Goal: Transaction & Acquisition: Subscribe to service/newsletter

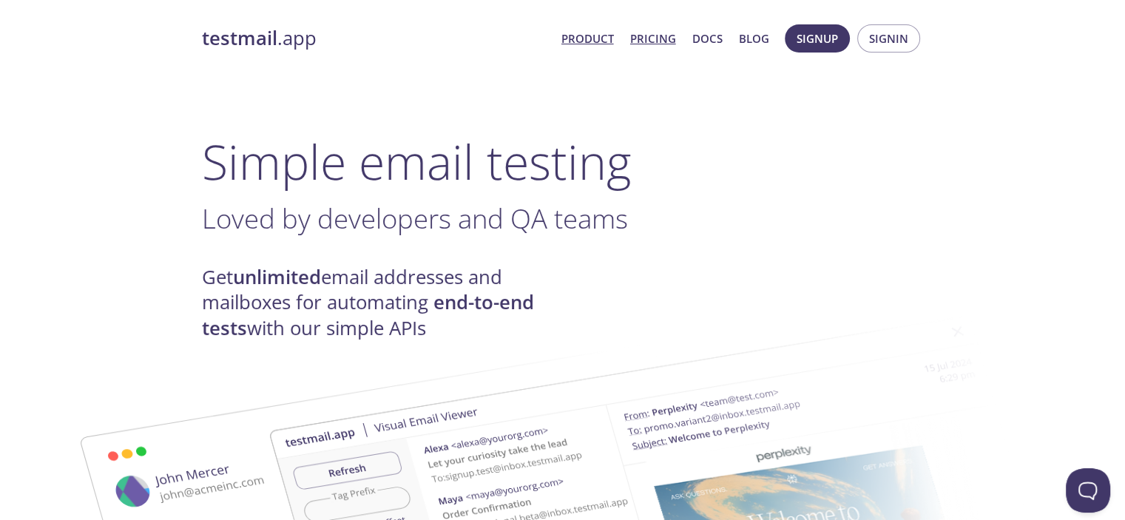
click at [630, 36] on link "Pricing" at bounding box center [653, 38] width 46 height 19
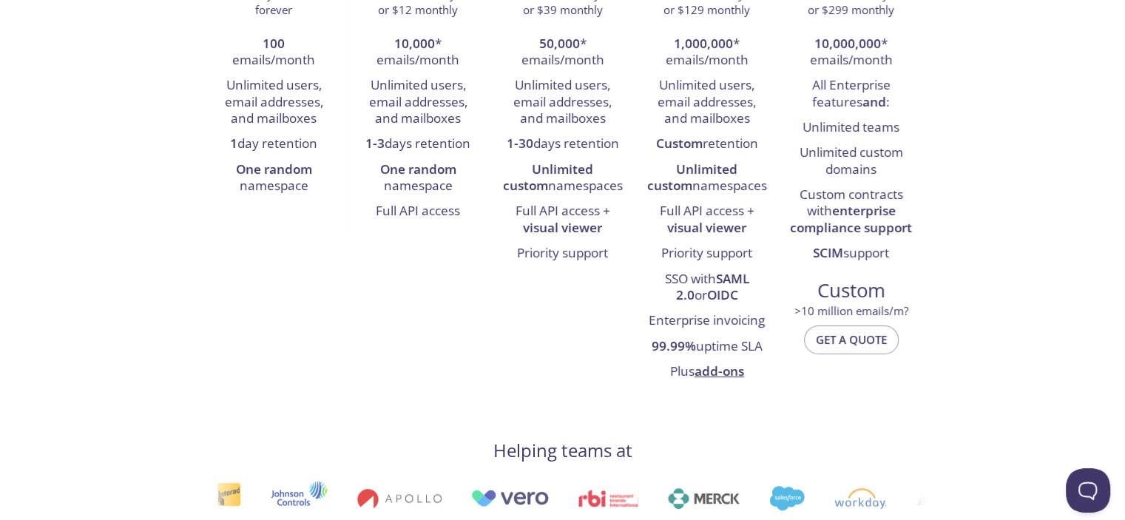
scroll to position [305, 0]
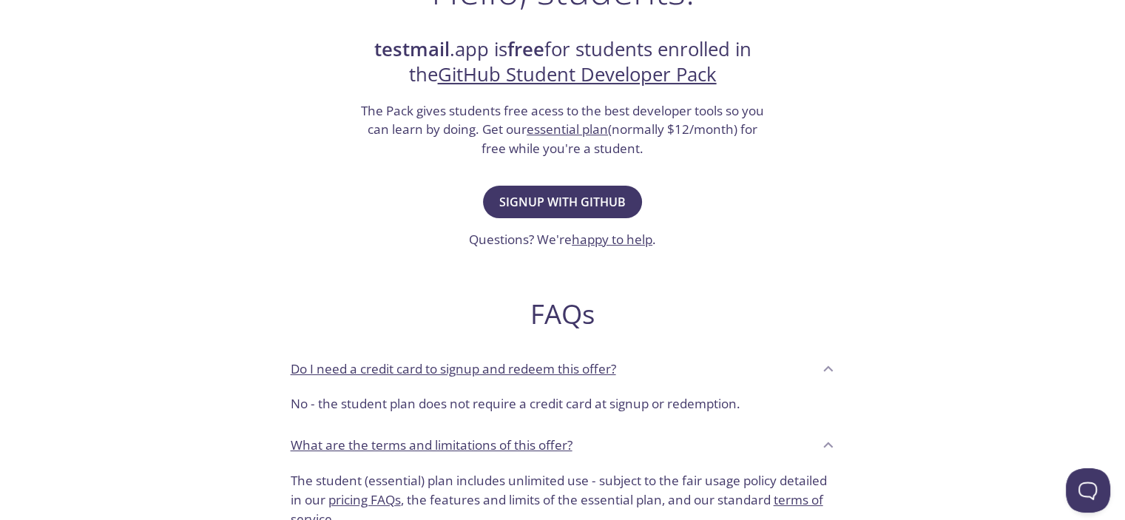
scroll to position [296, 0]
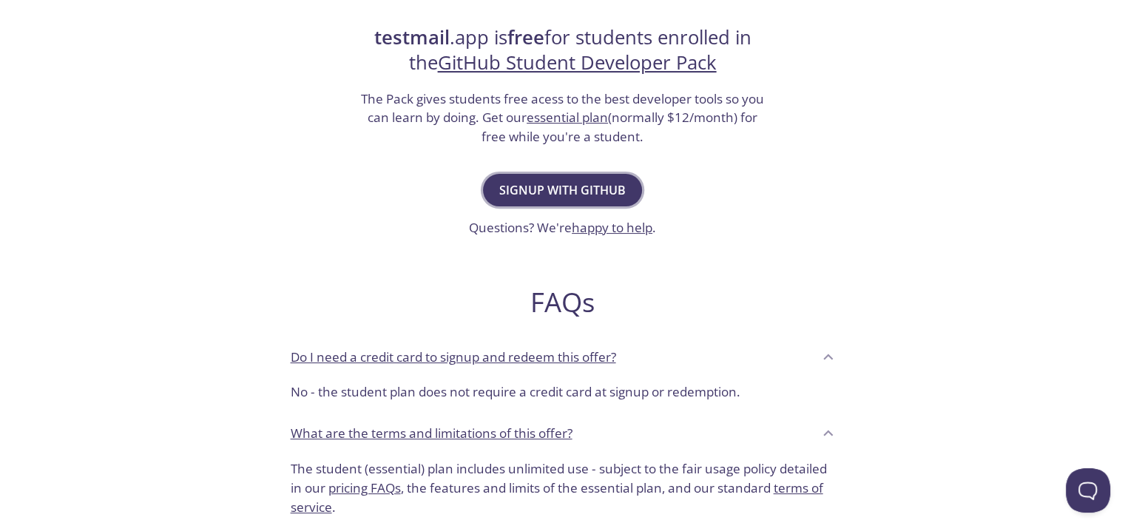
click at [564, 200] on span "Signup with GitHub" at bounding box center [562, 190] width 126 height 21
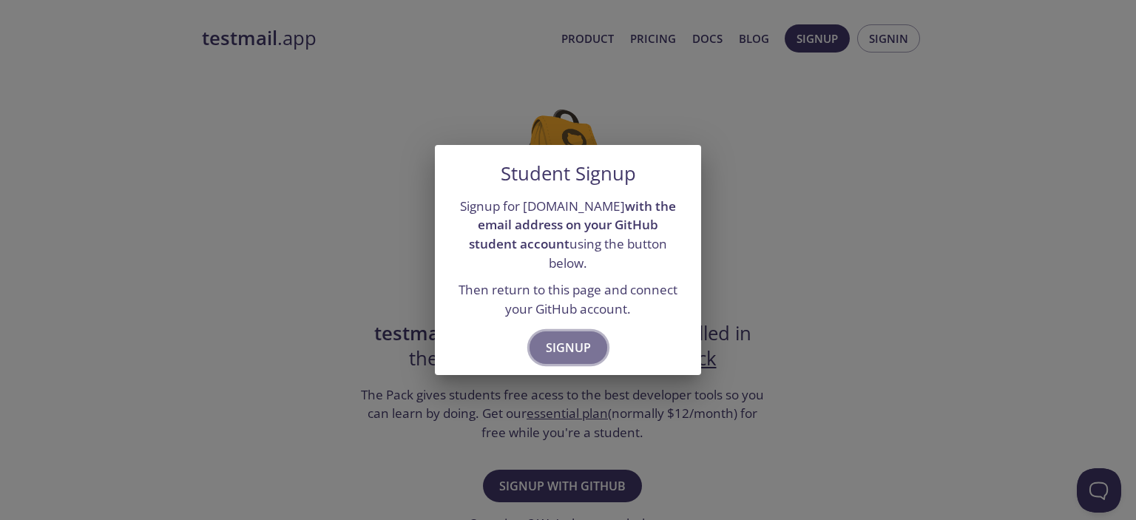
click at [573, 358] on span "Signup" at bounding box center [568, 347] width 45 height 21
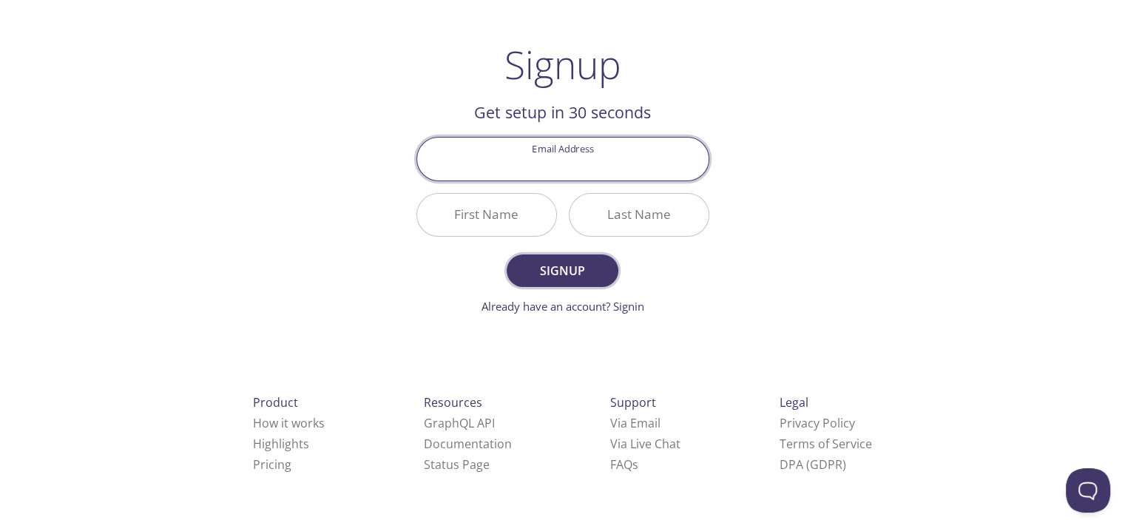
scroll to position [78, 0]
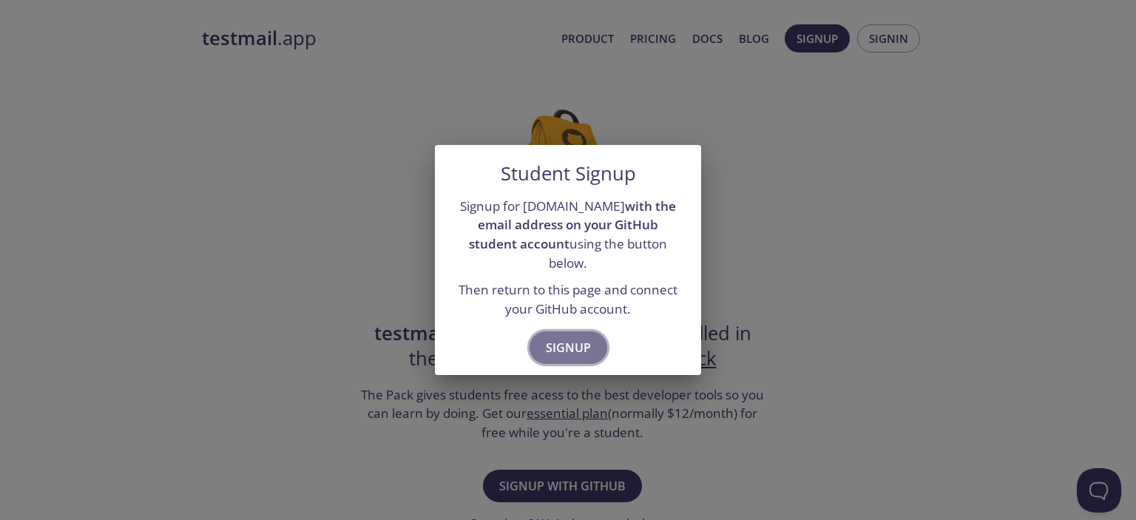
click at [568, 358] on span "Signup" at bounding box center [568, 347] width 45 height 21
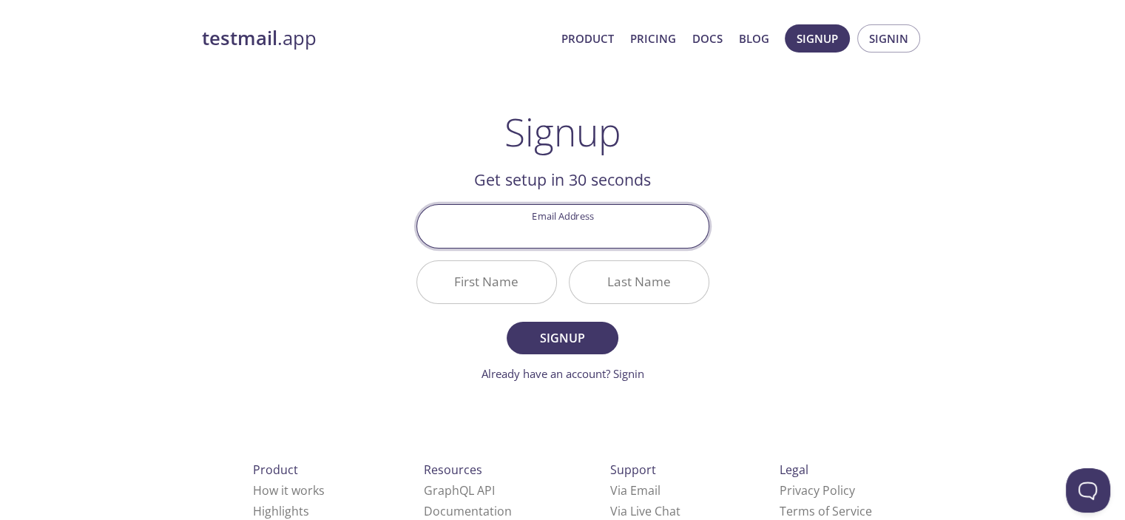
click at [548, 247] on input "Email Address" at bounding box center [562, 226] width 291 height 42
type input "[EMAIL_ADDRESS][DOMAIN_NAME]"
click at [482, 303] on input "First Name" at bounding box center [486, 282] width 139 height 42
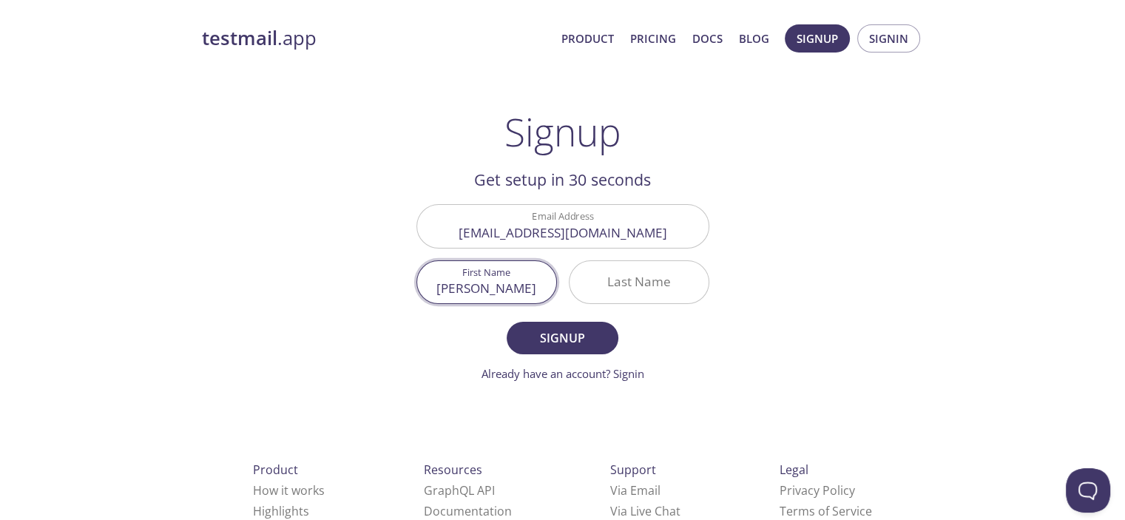
type input "[PERSON_NAME]"
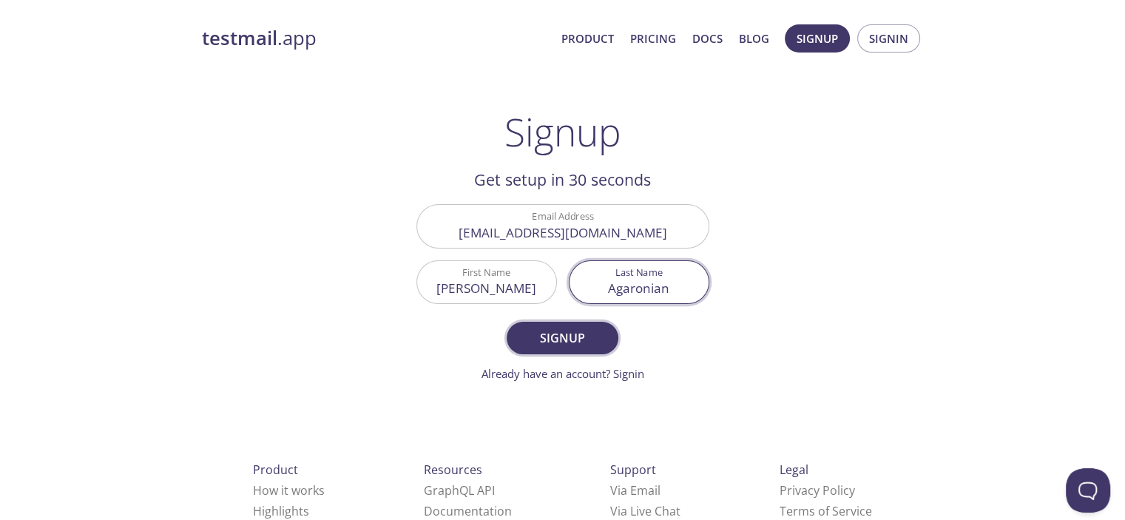
type input "Agaronian"
click at [548, 348] on span "Signup" at bounding box center [562, 338] width 78 height 21
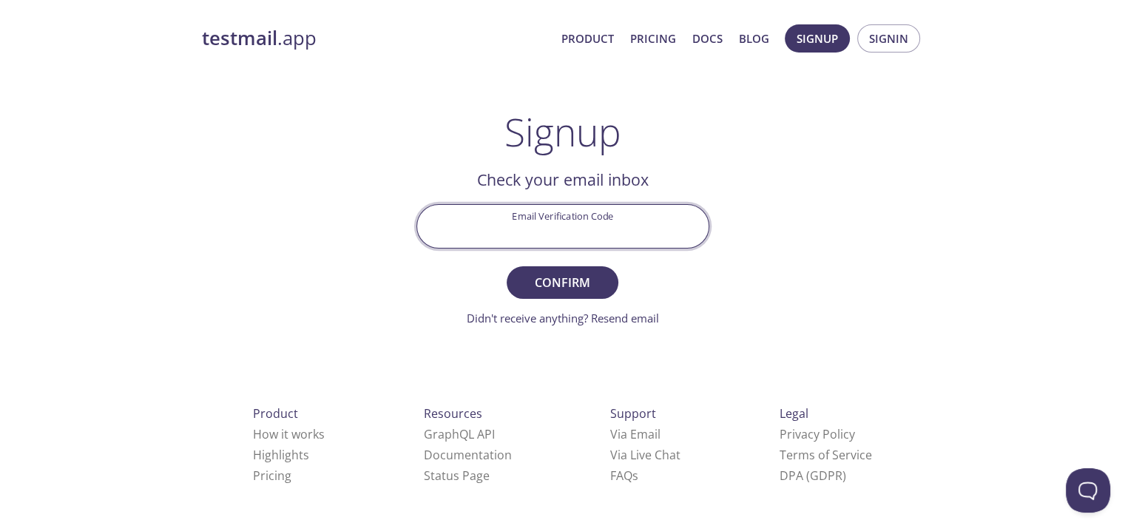
drag, startPoint x: 530, startPoint y: 251, endPoint x: 538, endPoint y: 244, distance: 11.1
click at [538, 244] on input "Email Verification Code" at bounding box center [562, 226] width 291 height 42
paste input "B2FGK6Q"
type input "B2FGK6Q"
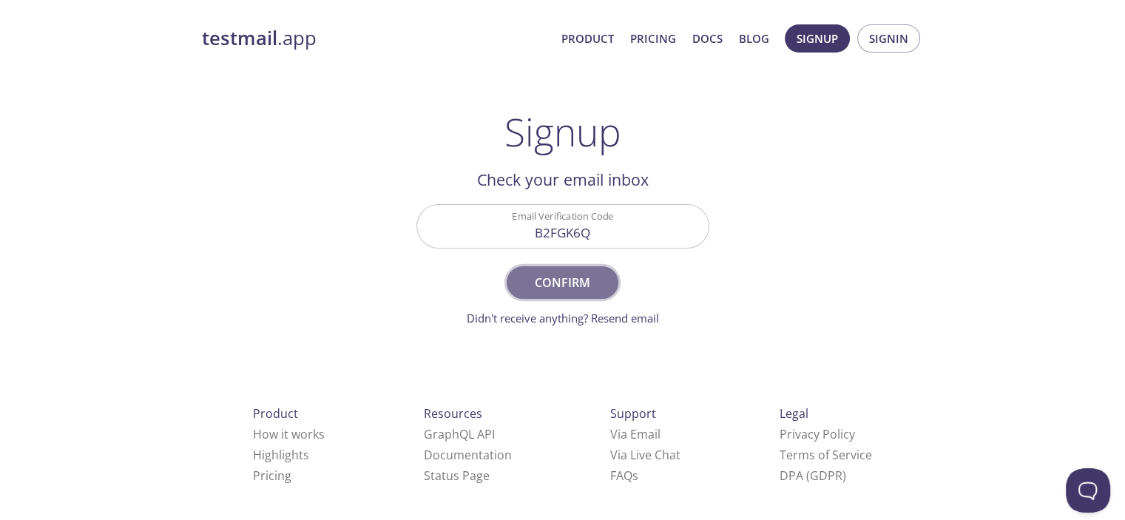
click at [553, 293] on span "Confirm" at bounding box center [562, 282] width 78 height 21
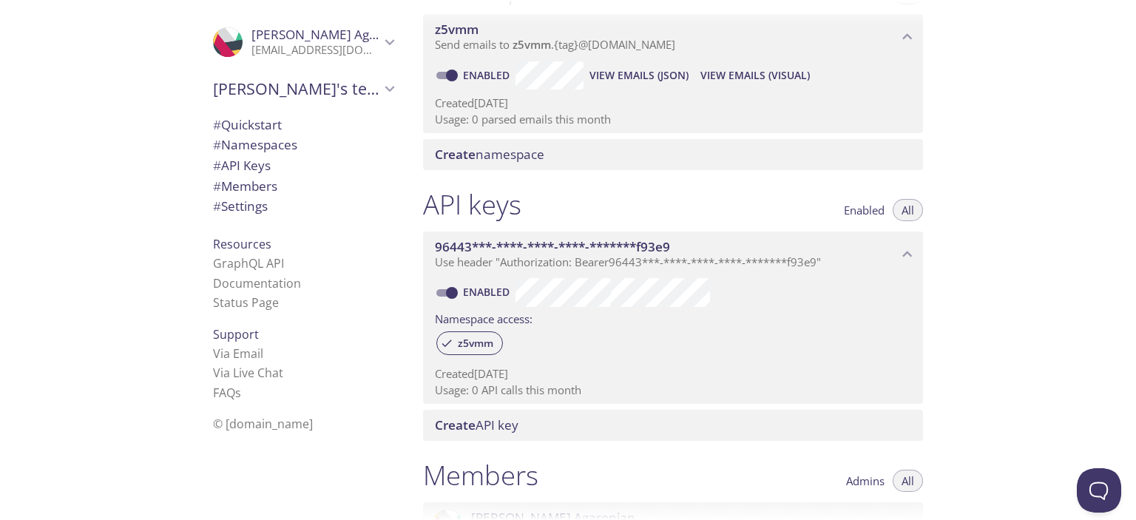
scroll to position [273, 0]
